Goal: Navigation & Orientation: Understand site structure

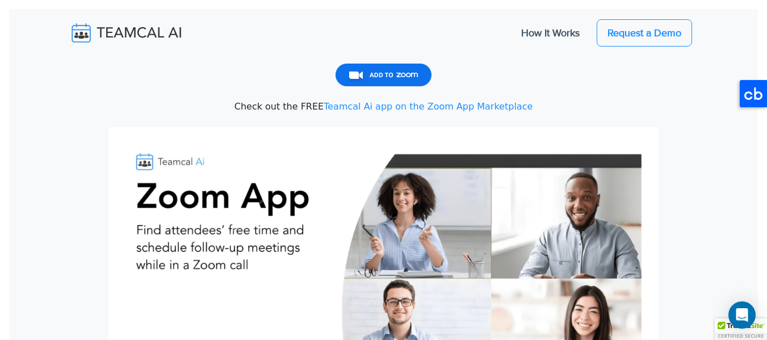
scroll to position [298, 0]
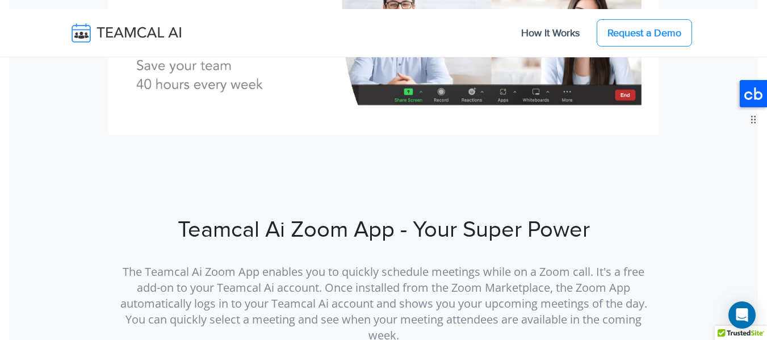
click at [754, 89] on icon at bounding box center [753, 93] width 27 height 27
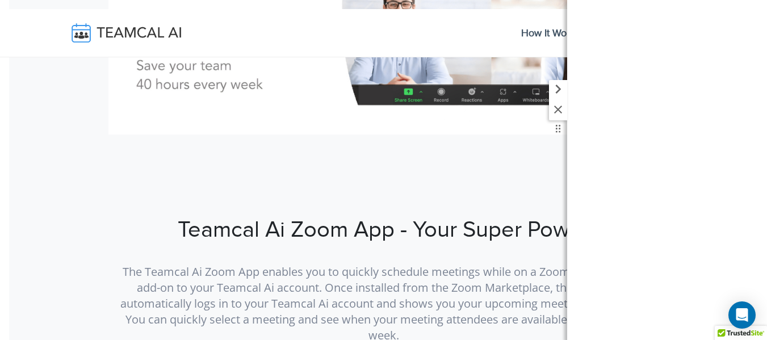
click at [565, 93] on icon at bounding box center [558, 89] width 18 height 18
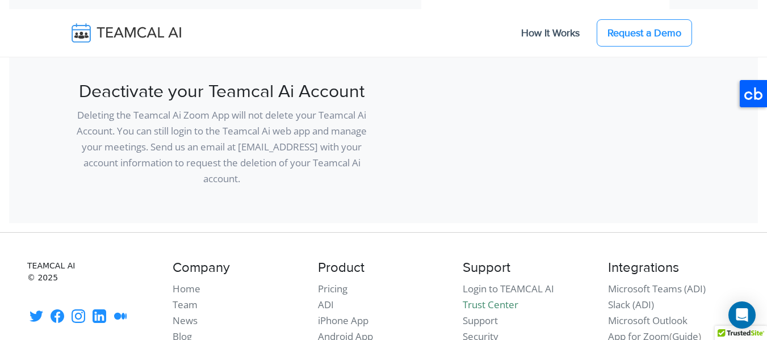
scroll to position [3760, 0]
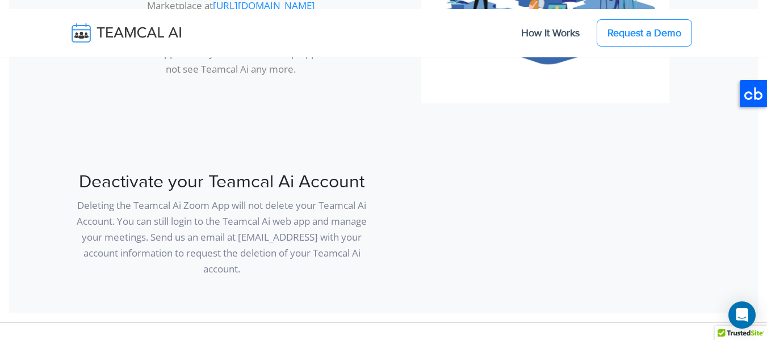
click at [142, 39] on img at bounding box center [134, 33] width 135 height 24
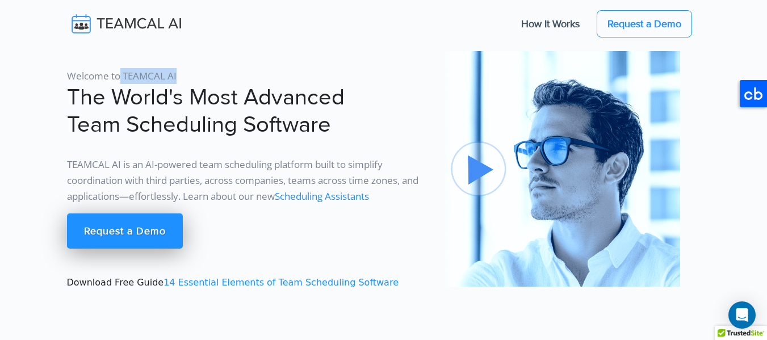
drag, startPoint x: 192, startPoint y: 72, endPoint x: 120, endPoint y: 66, distance: 71.8
click at [120, 66] on div "Welcome to TEAMCAL AI The World's Most Advanced Team Scheduling Software TEAMCA…" at bounding box center [249, 170] width 378 height 239
copy p "TEAMCAL AI"
